Goal: Find specific page/section: Find specific page/section

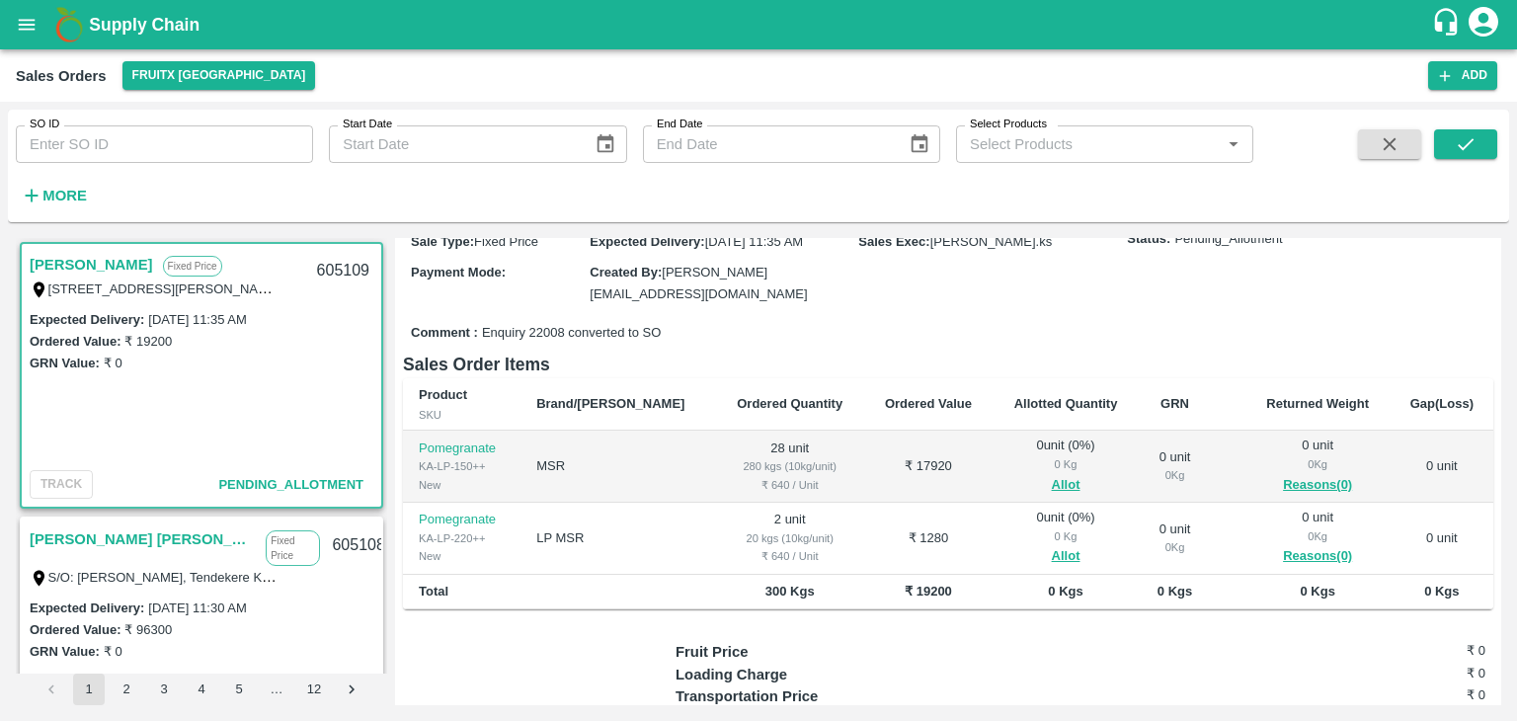
scroll to position [182, 0]
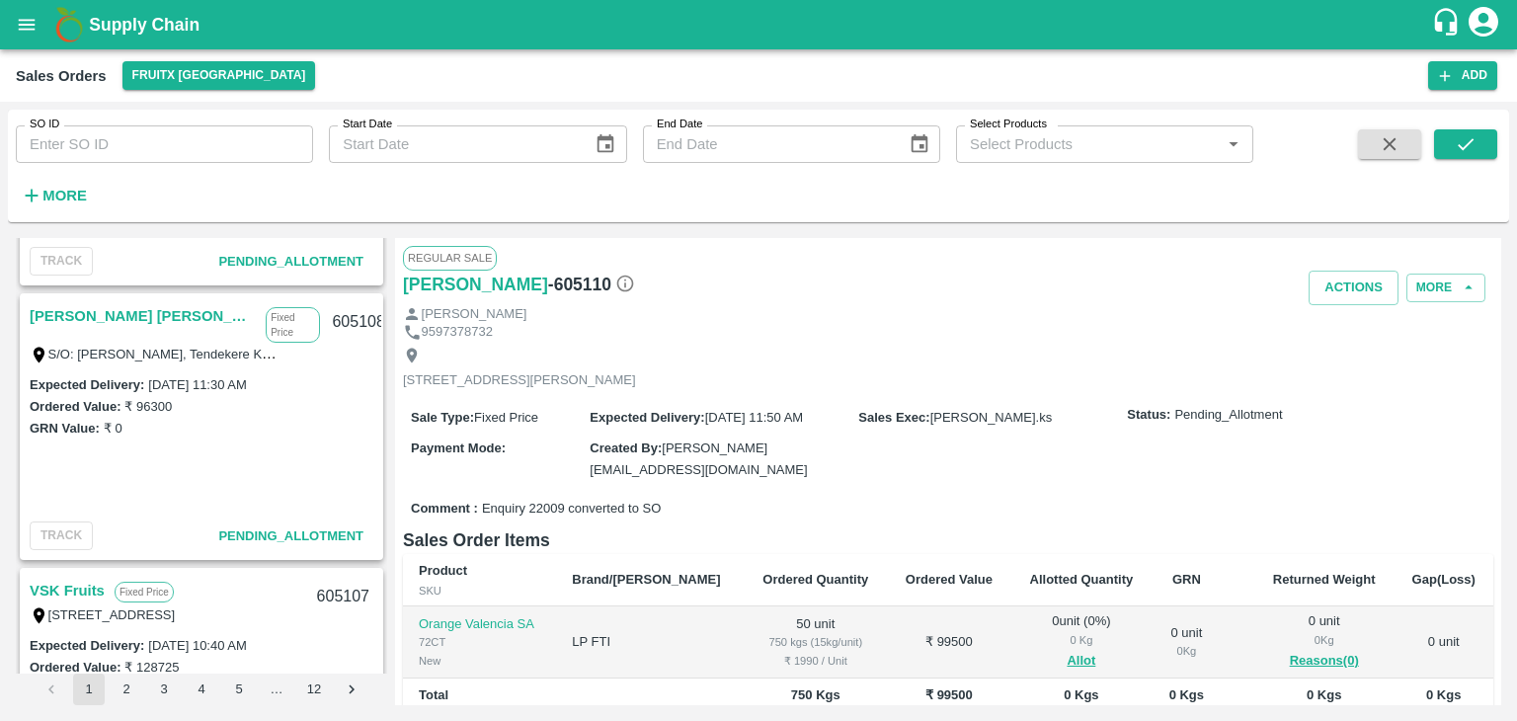
scroll to position [498, 0]
click at [129, 351] on div "Sharath Kumar H M Fixed Price S/O: Manjegowda Hadanur, Tendekere Krishnarajpet …" at bounding box center [202, 333] width 360 height 77
